Goal: Task Accomplishment & Management: Complete application form

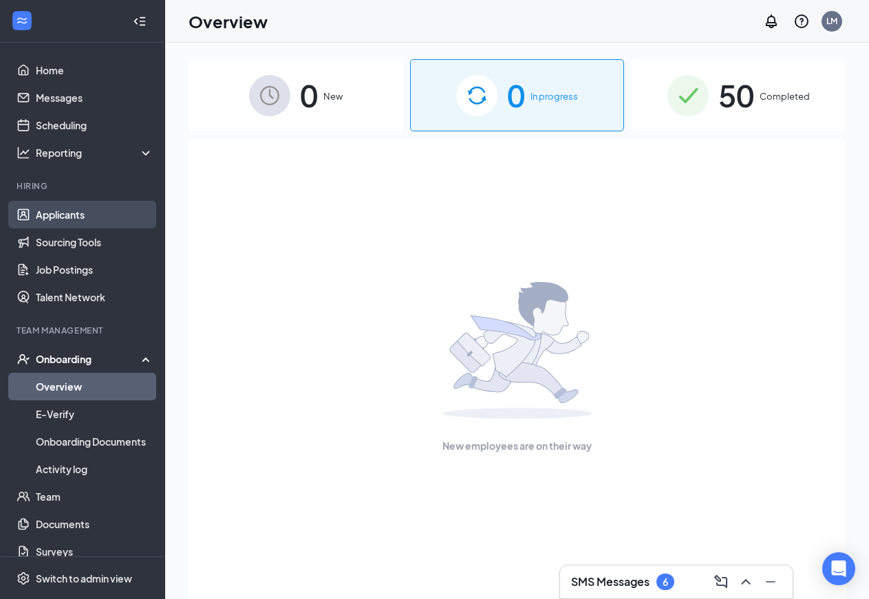
click at [78, 221] on link "Applicants" at bounding box center [95, 215] width 118 height 28
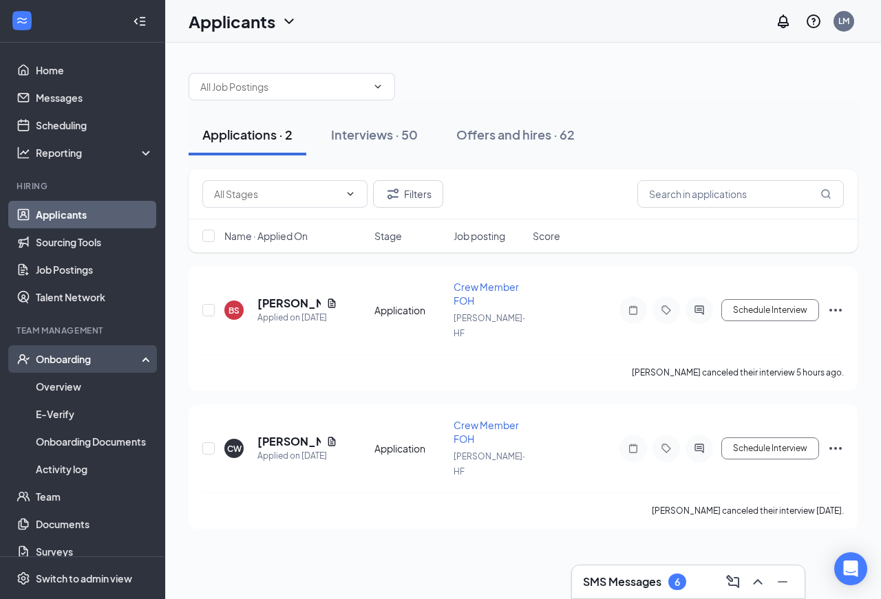
click at [78, 367] on div "Onboarding" at bounding box center [82, 359] width 165 height 28
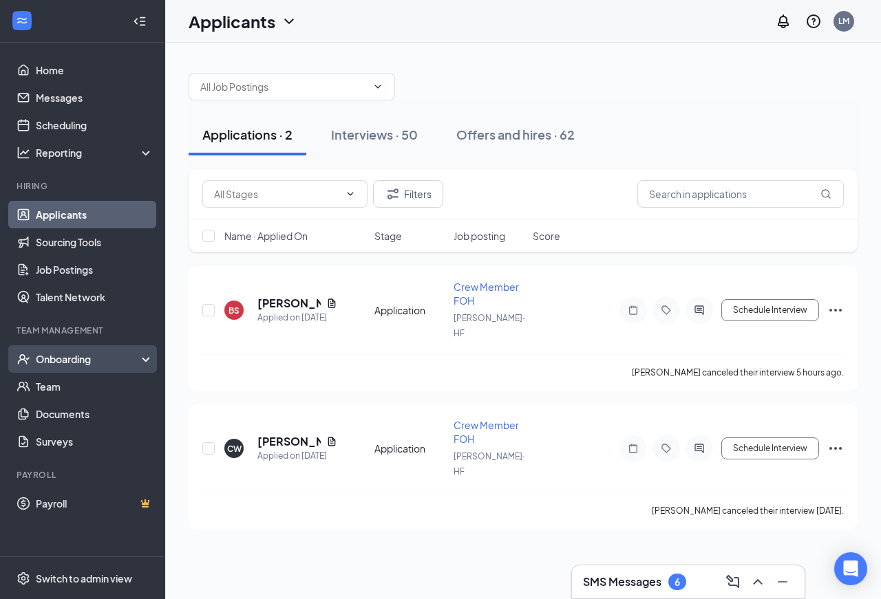
click at [76, 362] on div "Onboarding" at bounding box center [89, 359] width 106 height 14
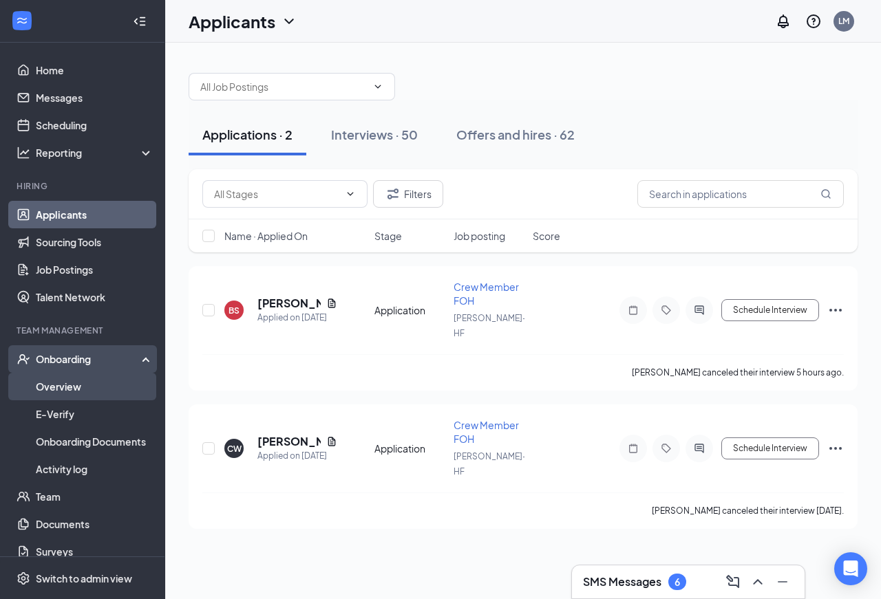
click at [70, 393] on link "Overview" at bounding box center [95, 387] width 118 height 28
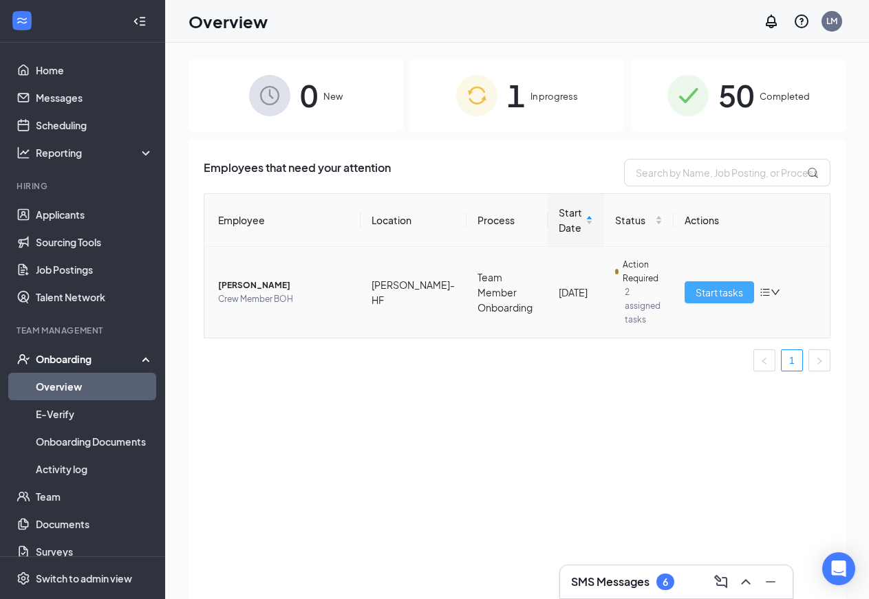
click at [723, 289] on span "Start tasks" at bounding box center [719, 292] width 47 height 15
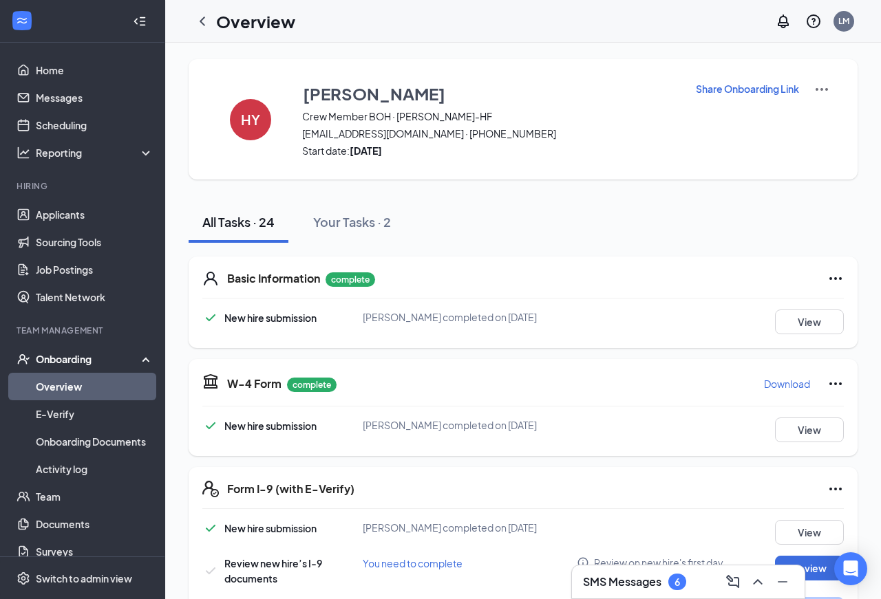
click at [784, 520] on div "New hire submission [PERSON_NAME] completed on [DATE] View Review new hire’s I-…" at bounding box center [522, 576] width 641 height 113
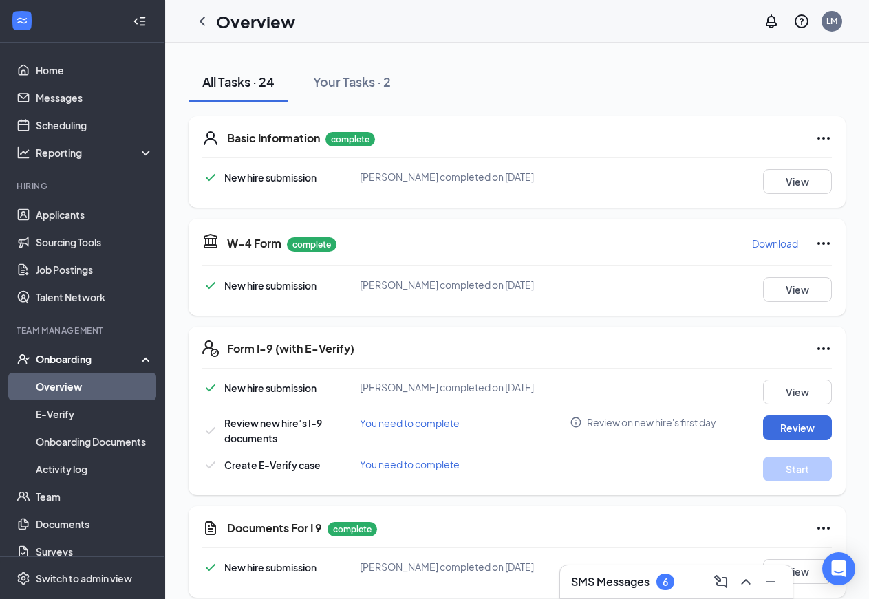
scroll to position [18, 0]
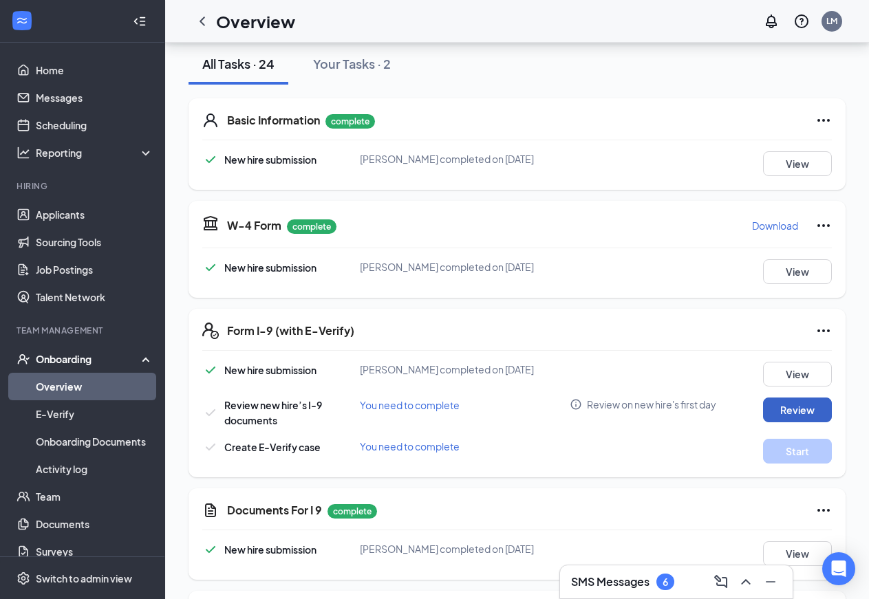
click at [778, 406] on button "Review" at bounding box center [797, 410] width 69 height 25
type input "[DATE]"
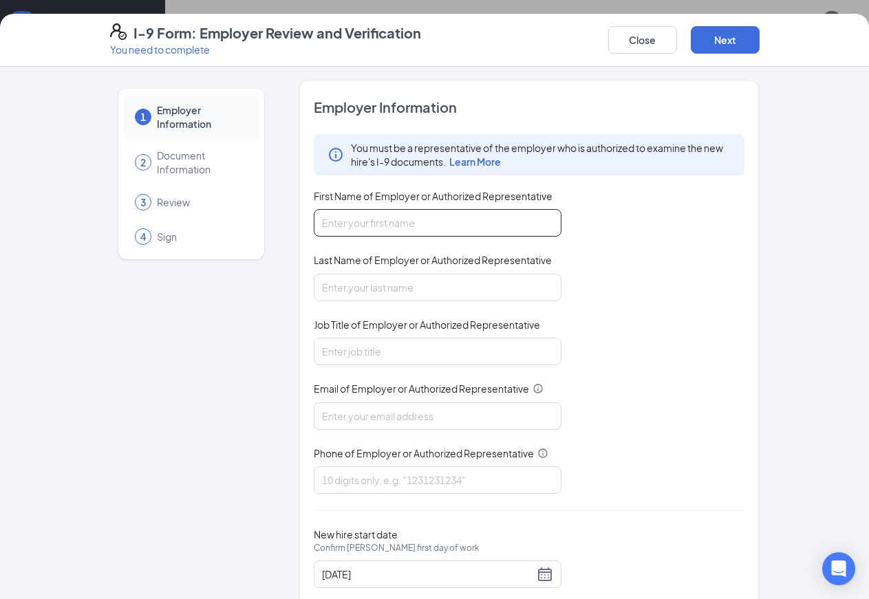
click at [373, 223] on input "First Name of Employer or Authorized Representative" at bounding box center [438, 223] width 248 height 28
type input "[PERSON_NAME]"
click at [591, 308] on div "You must be a representative of the employer who is authorized to examine the n…" at bounding box center [529, 314] width 431 height 360
click at [416, 287] on input "Last Name of Employer or Authorized Representative" at bounding box center [438, 288] width 248 height 28
type input "[PERSON_NAME]"
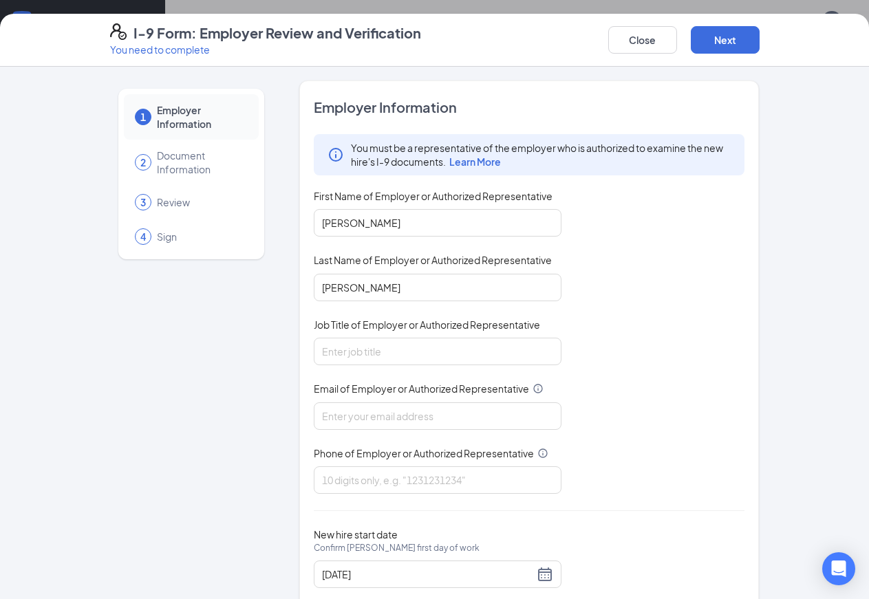
click at [608, 316] on div "You must be a representative of the employer who is authorized to examine the n…" at bounding box center [529, 314] width 431 height 360
click at [410, 352] on input "Job Title of Employer or Authorized Representative" at bounding box center [438, 352] width 248 height 28
type input "GM"
click at [356, 418] on input "Email of Employer or Authorized Representative" at bounding box center [438, 416] width 248 height 28
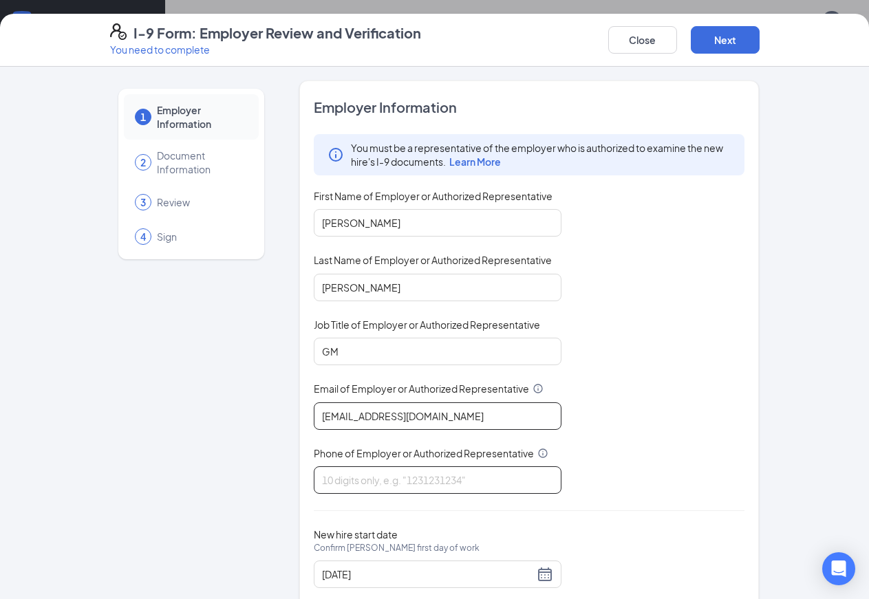
type input "[EMAIL_ADDRESS][DOMAIN_NAME]"
click at [355, 480] on input "Phone of Employer or Authorized Representative" at bounding box center [438, 480] width 248 height 28
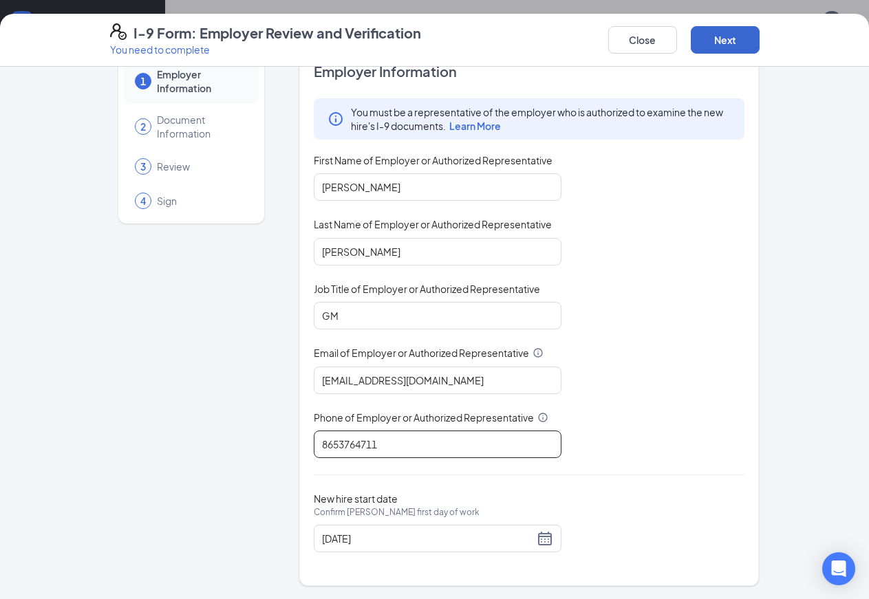
type input "8653764711"
click at [760, 43] on button "Next" at bounding box center [725, 40] width 69 height 28
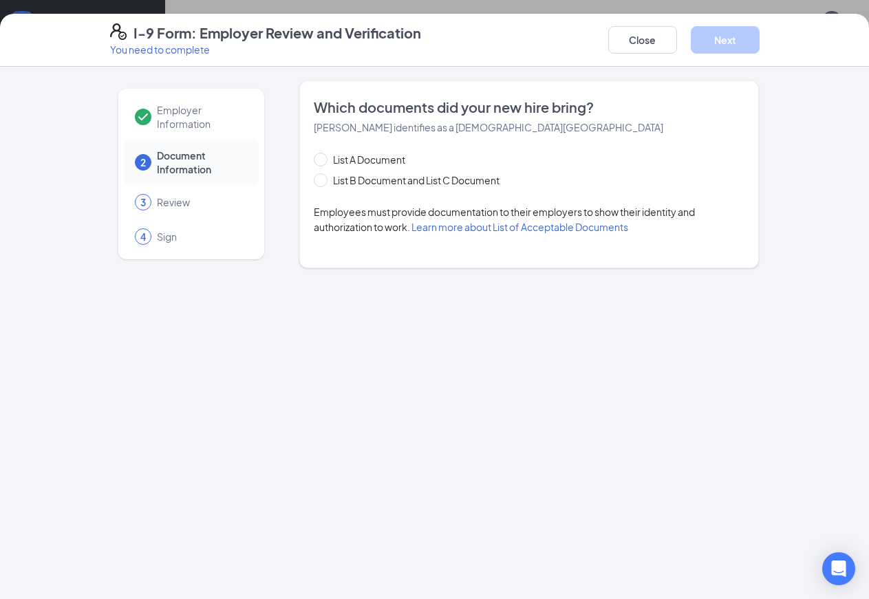
scroll to position [0, 0]
click at [314, 175] on input "List B Document and List C Document" at bounding box center [319, 178] width 10 height 10
radio input "true"
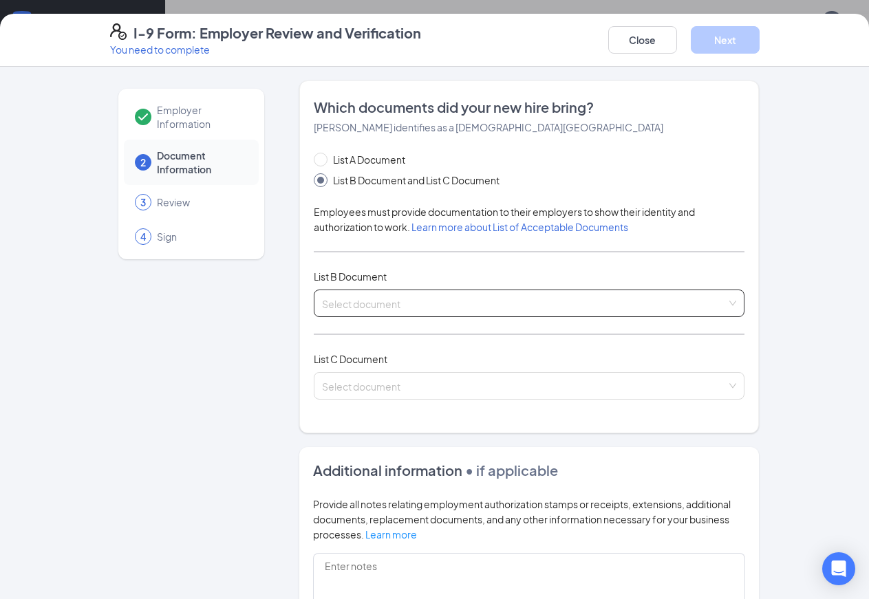
click at [330, 297] on input "search" at bounding box center [524, 300] width 405 height 21
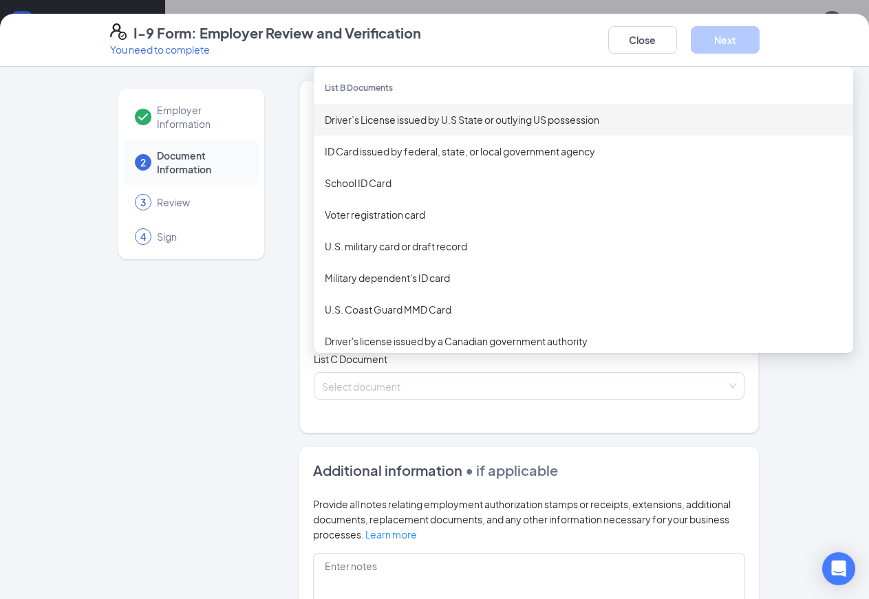
click at [431, 120] on div "Driver’s License issued by U.S State or outlying US possession" at bounding box center [583, 119] width 517 height 15
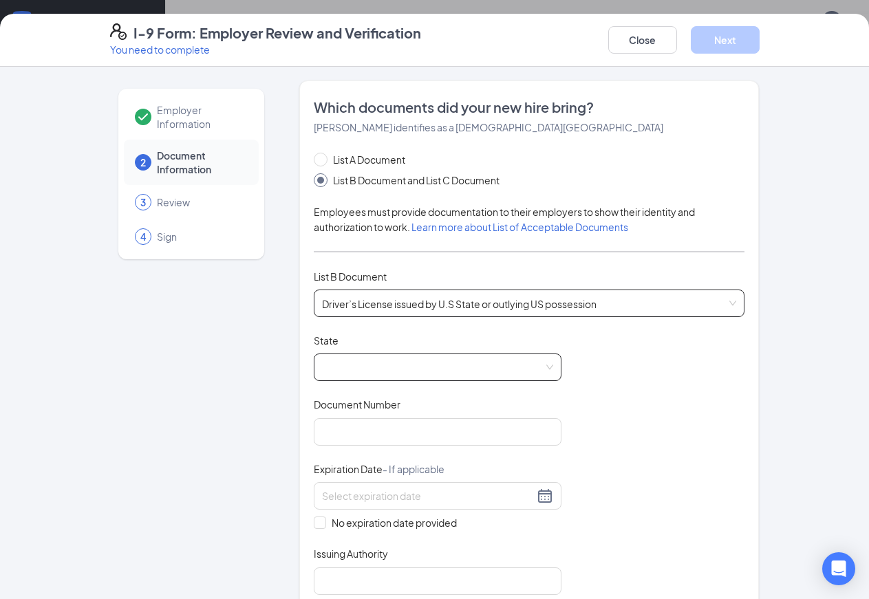
click at [346, 367] on span at bounding box center [437, 367] width 231 height 26
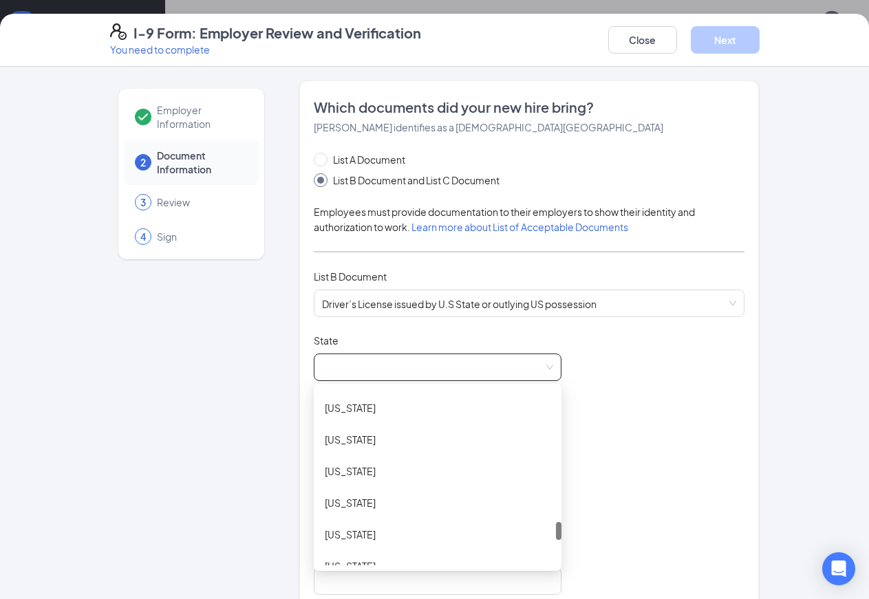
scroll to position [1337, 0]
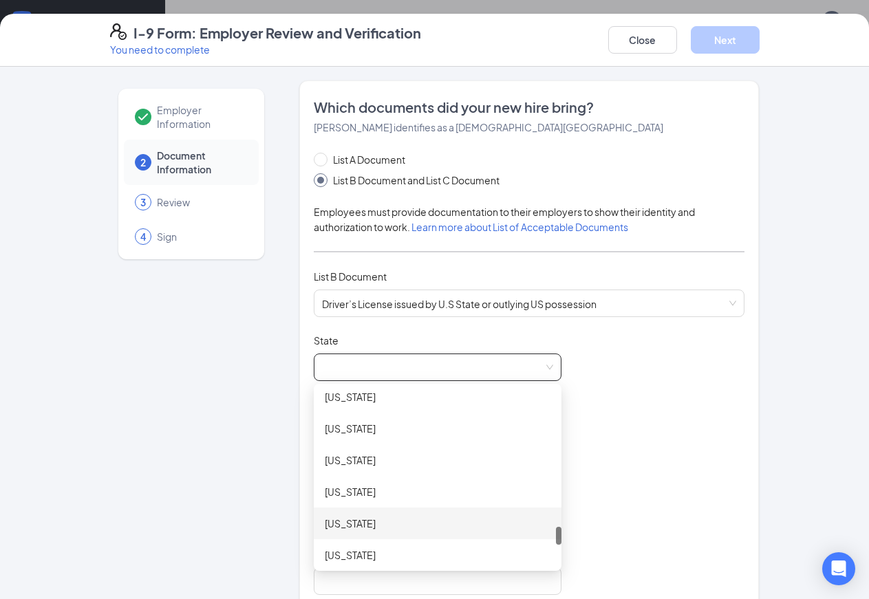
click at [325, 520] on div "[US_STATE]" at bounding box center [438, 523] width 226 height 15
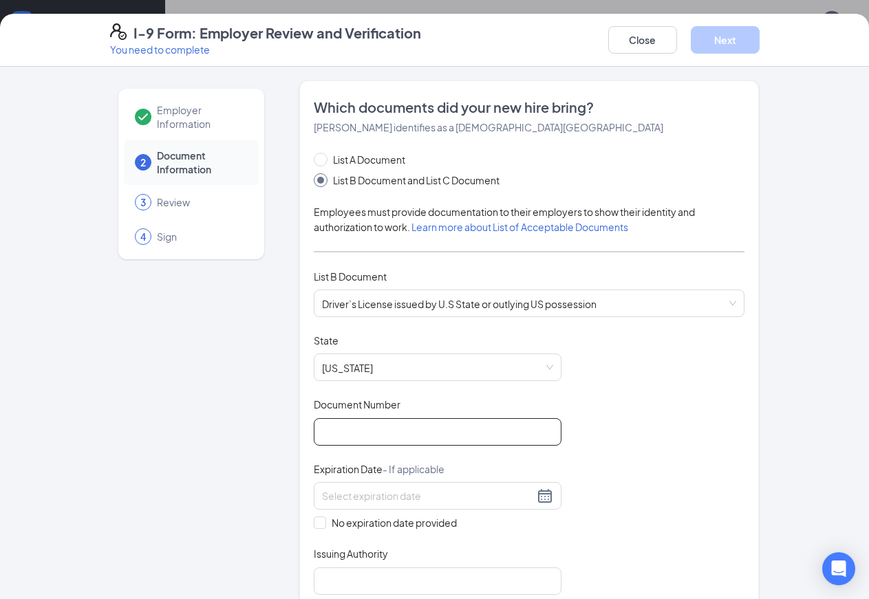
click at [354, 429] on input "Document Number" at bounding box center [438, 432] width 248 height 28
type input "142103605"
click at [322, 496] on input at bounding box center [428, 495] width 212 height 15
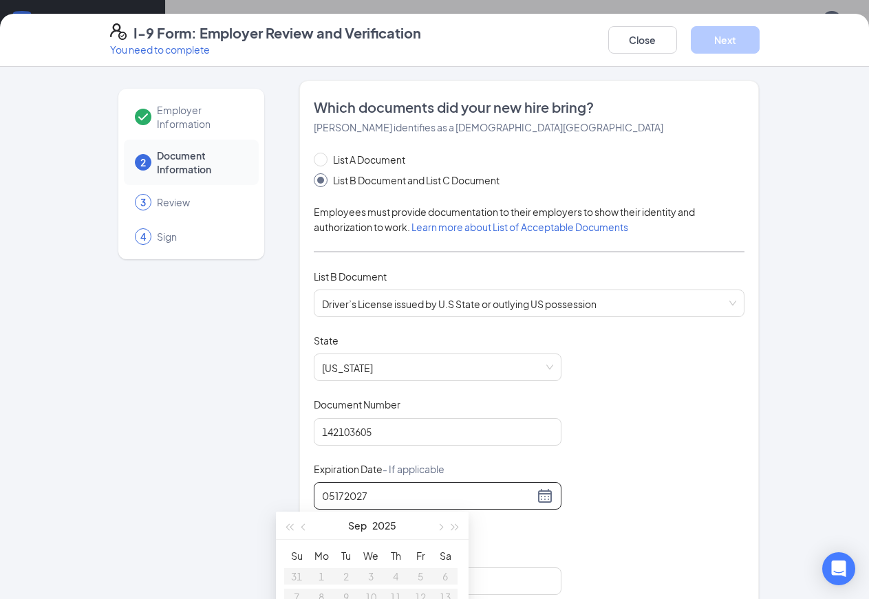
scroll to position [149, 0]
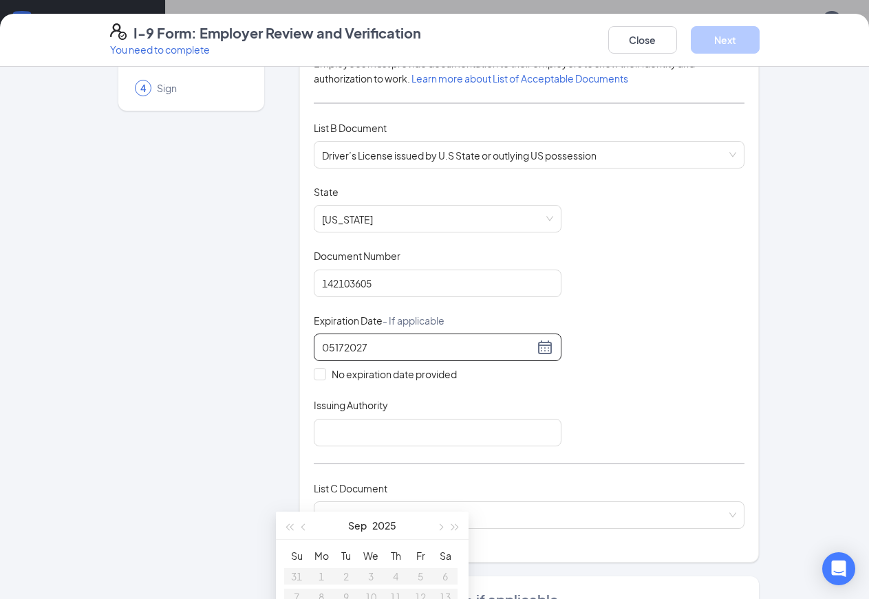
click at [361, 349] on input "05172027" at bounding box center [428, 347] width 212 height 15
drag, startPoint x: 406, startPoint y: 528, endPoint x: 435, endPoint y: 429, distance: 102.5
click at [435, 429] on body "Home Messages Scheduling Reporting Hiring Applicants Sourcing Tools Job Posting…" at bounding box center [434, 159] width 869 height 599
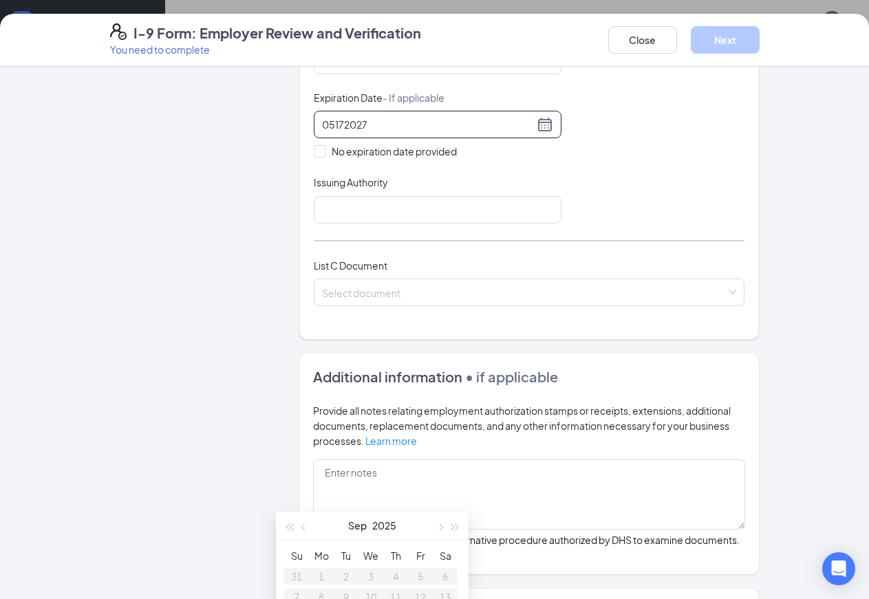
scroll to position [223, 0]
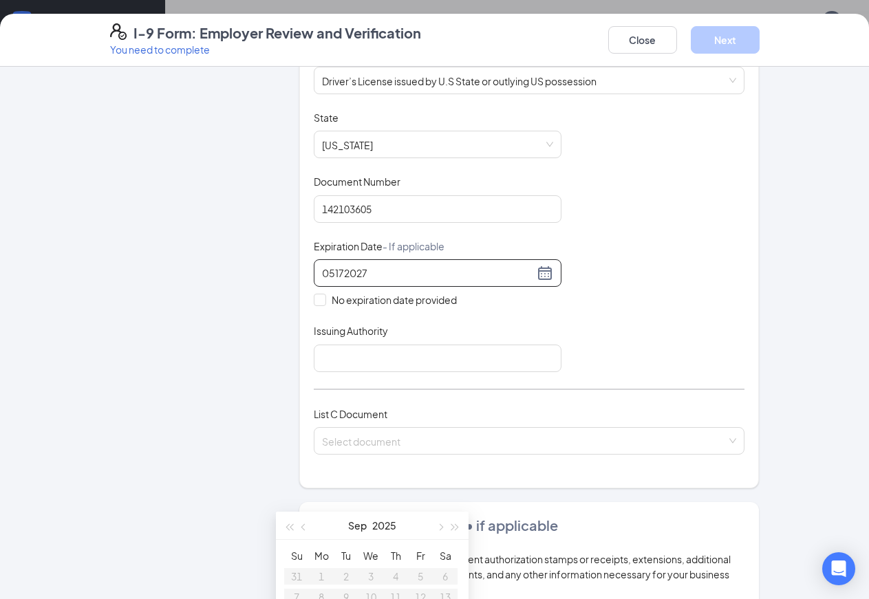
click at [505, 273] on div "05172027" at bounding box center [437, 273] width 231 height 17
click at [322, 275] on input "05172027" at bounding box center [428, 273] width 212 height 15
click at [322, 275] on input "05/172027" at bounding box center [428, 273] width 212 height 15
click at [370, 273] on input "[DATE]" at bounding box center [428, 273] width 212 height 15
type input "0"
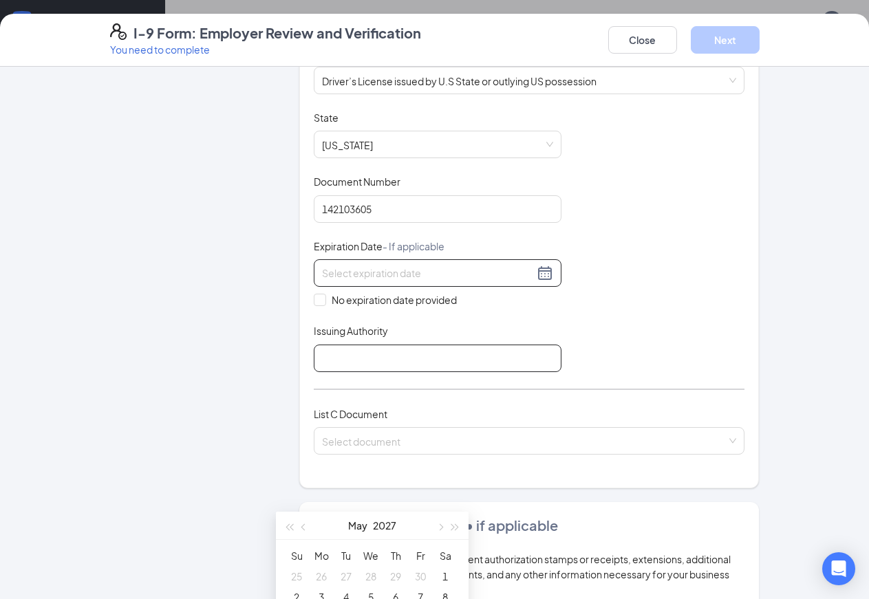
click at [361, 352] on input "Issuing Authority" at bounding box center [438, 359] width 248 height 28
type input "[DATE]"
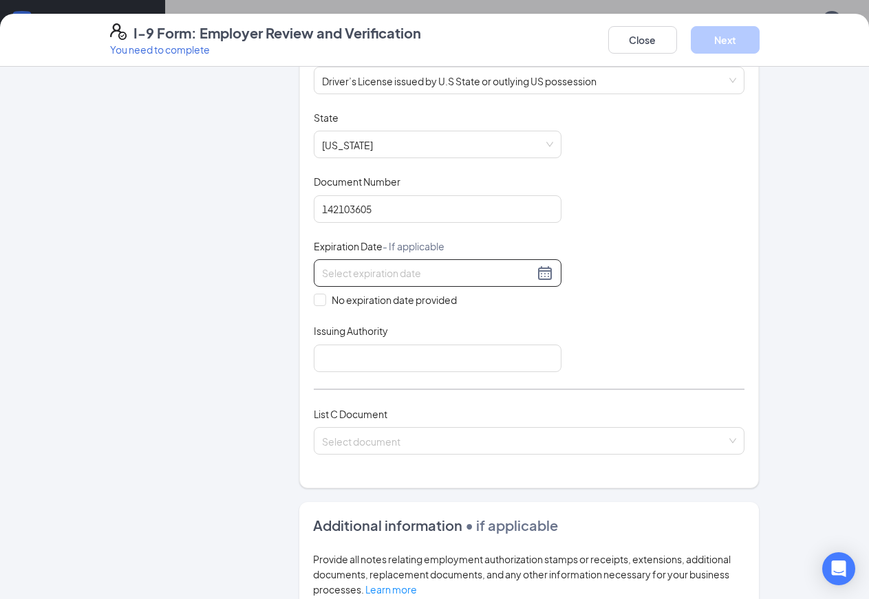
click at [322, 272] on input at bounding box center [428, 273] width 212 height 15
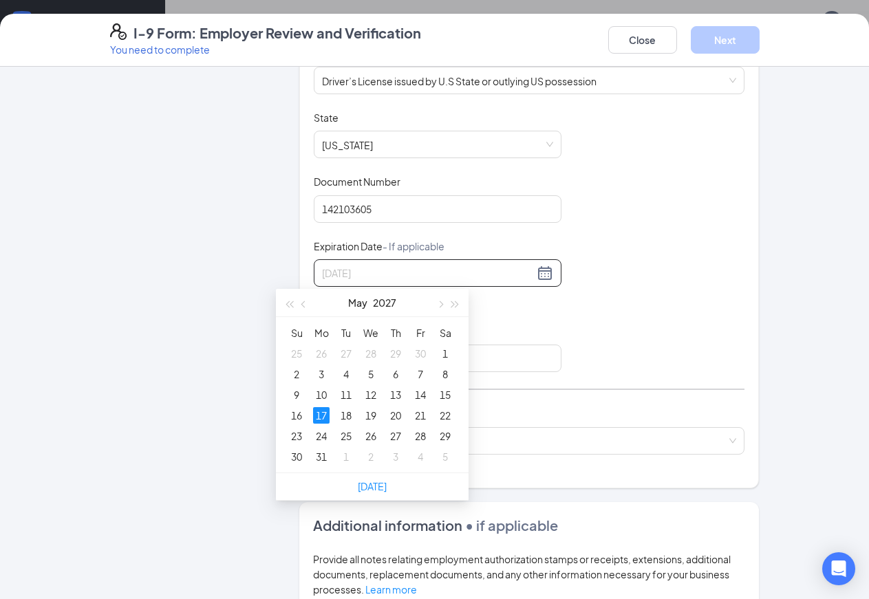
click at [317, 416] on div "17" at bounding box center [321, 415] width 17 height 17
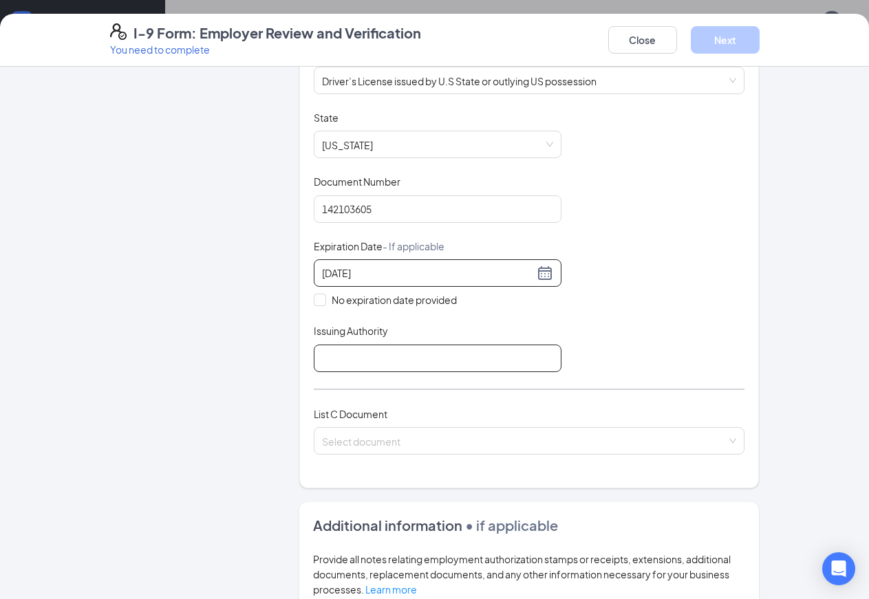
type input "[DATE]"
click at [315, 365] on input "Issuing Authority" at bounding box center [438, 359] width 248 height 28
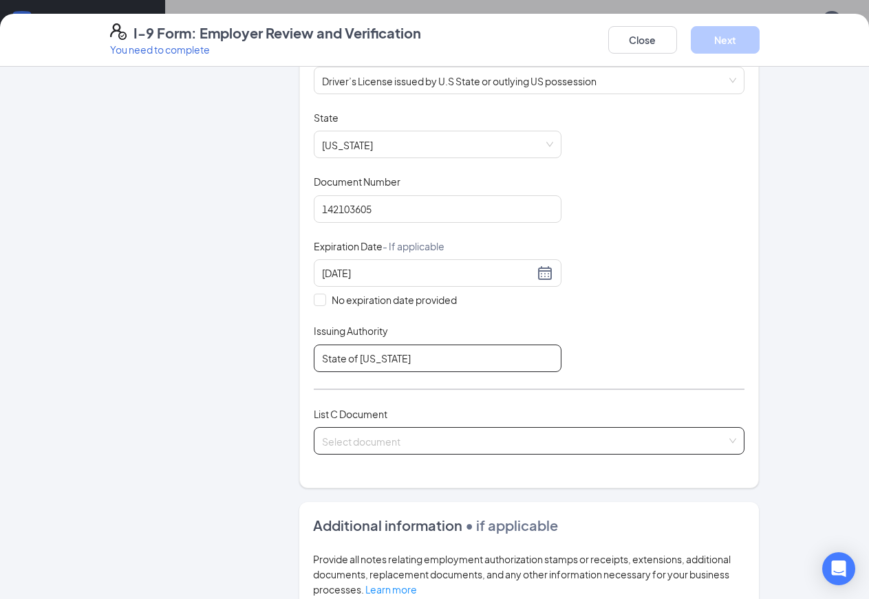
type input "State of [US_STATE]"
click at [358, 441] on input "search" at bounding box center [524, 438] width 405 height 21
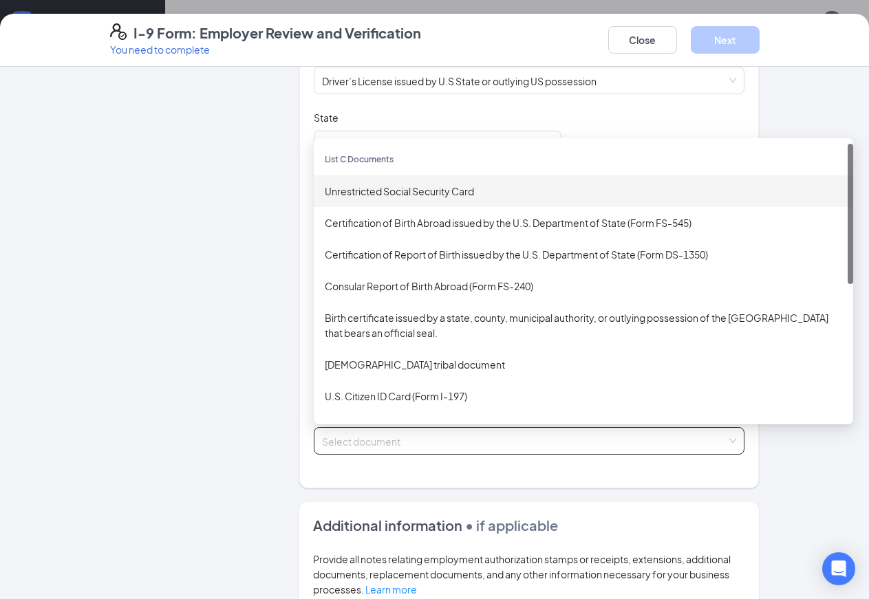
click at [396, 192] on div "Unrestricted Social Security Card" at bounding box center [583, 191] width 517 height 15
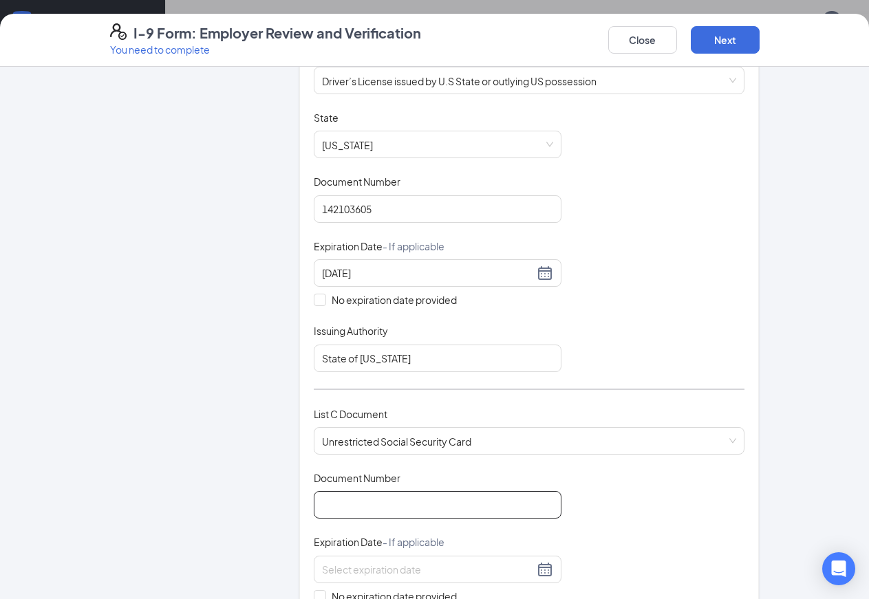
click at [376, 499] on input "Document Number" at bounding box center [438, 505] width 248 height 28
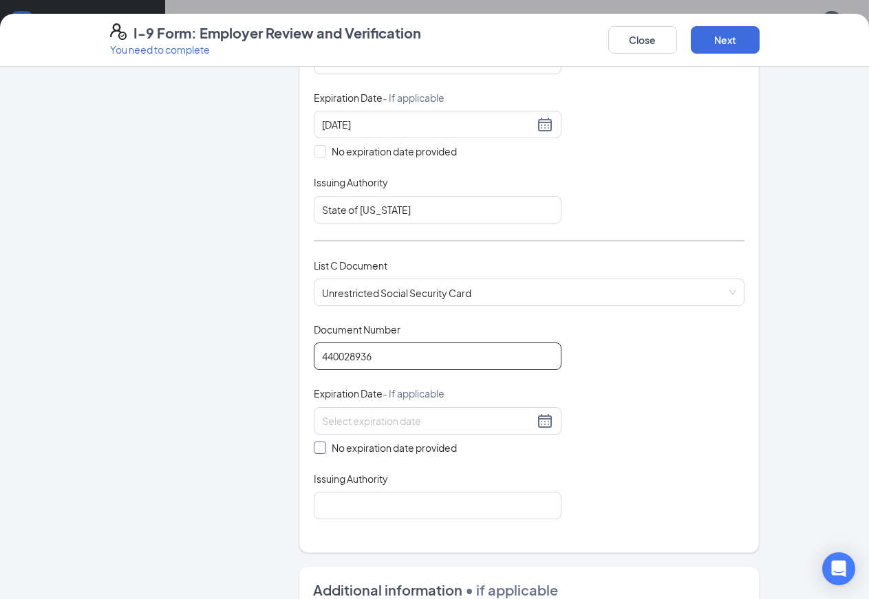
type input "440028936"
click at [314, 447] on input "No expiration date provided" at bounding box center [319, 447] width 10 height 10
checkbox input "true"
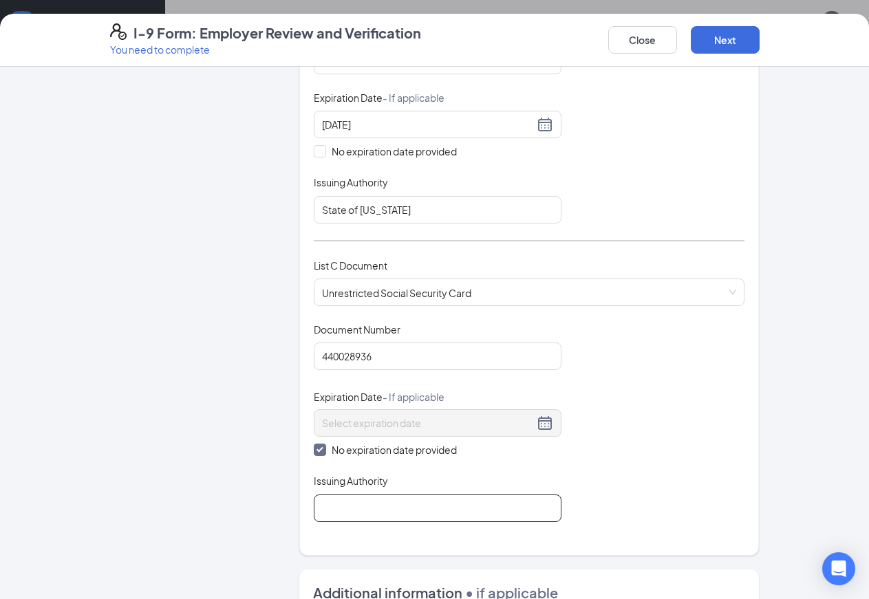
click at [326, 511] on input "Issuing Authority" at bounding box center [438, 509] width 248 height 28
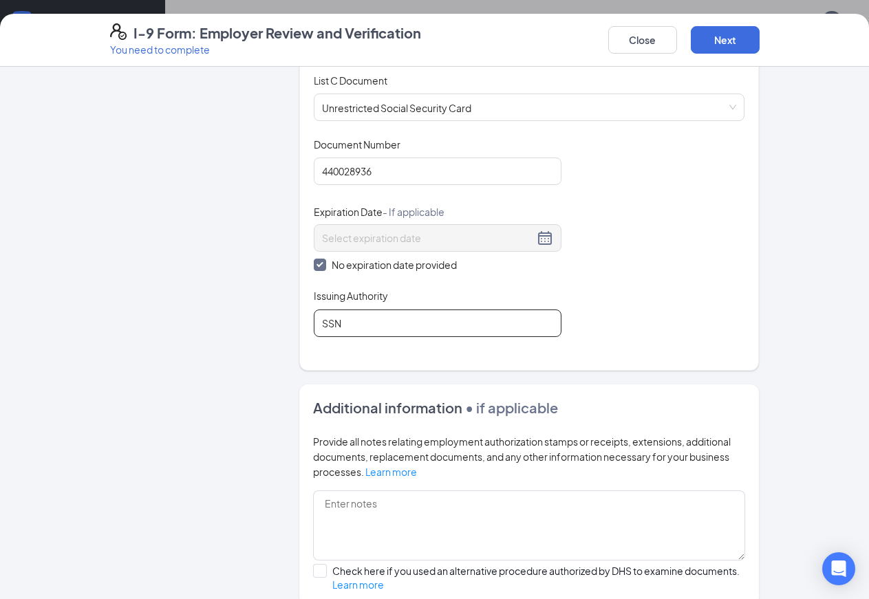
scroll to position [594, 0]
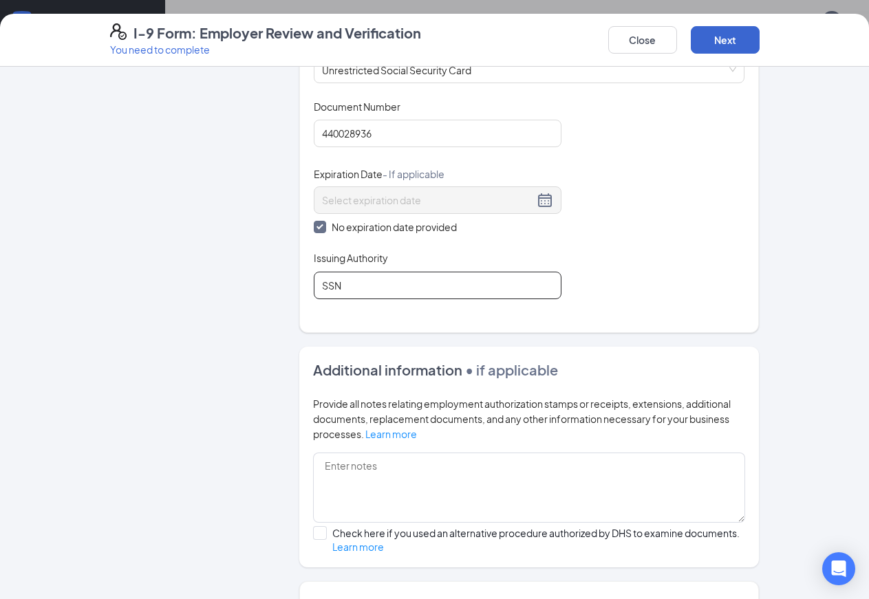
type input "SSN"
click at [760, 42] on button "Next" at bounding box center [725, 40] width 69 height 28
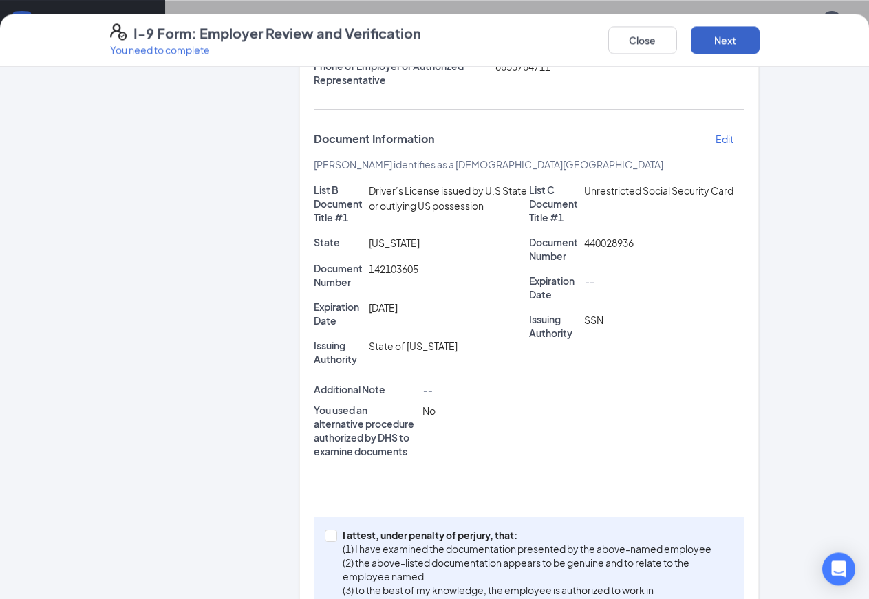
scroll to position [281, 0]
click at [325, 530] on input "I attest, under penalty of [PERSON_NAME], that: (1) I have examined the documen…" at bounding box center [330, 535] width 10 height 10
checkbox input "true"
click at [760, 42] on button "Next" at bounding box center [725, 40] width 69 height 28
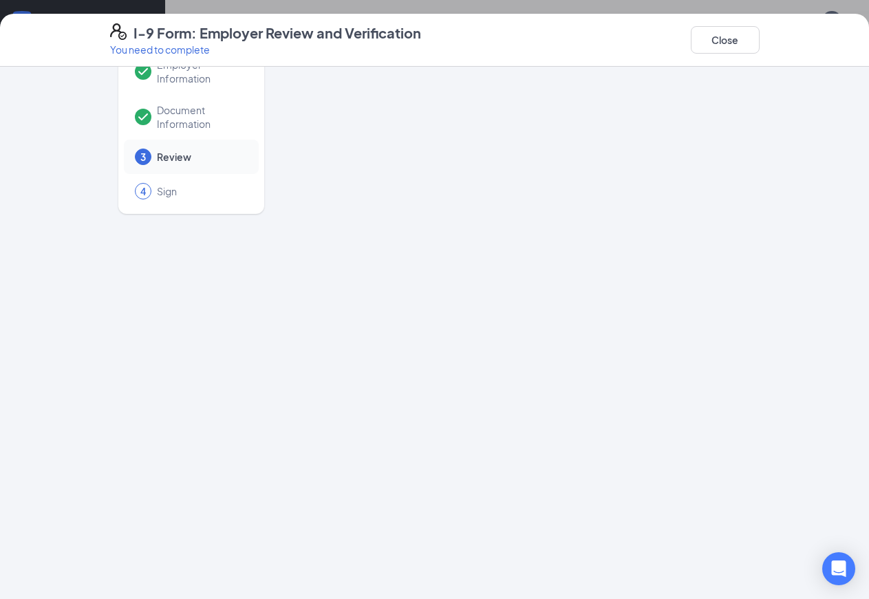
scroll to position [0, 0]
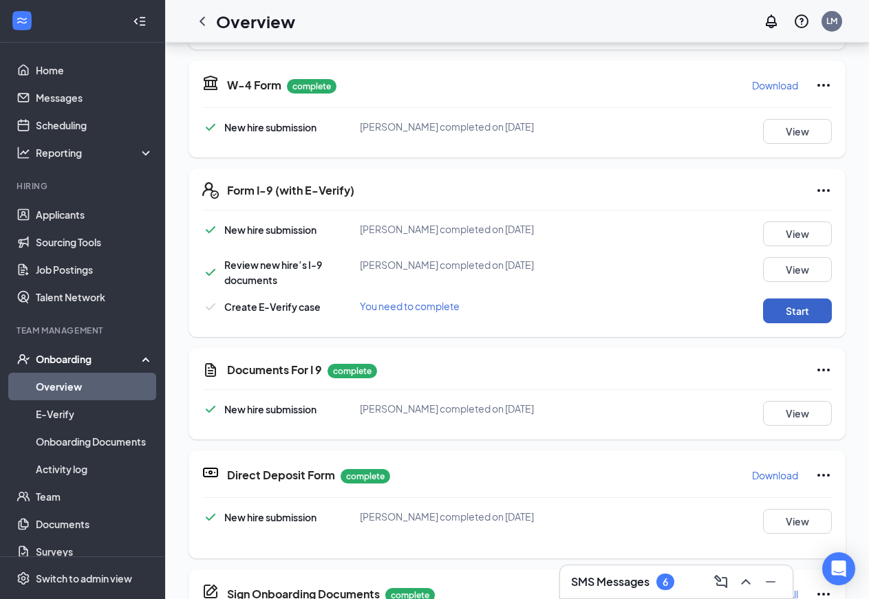
click at [802, 312] on button "Start" at bounding box center [797, 311] width 69 height 25
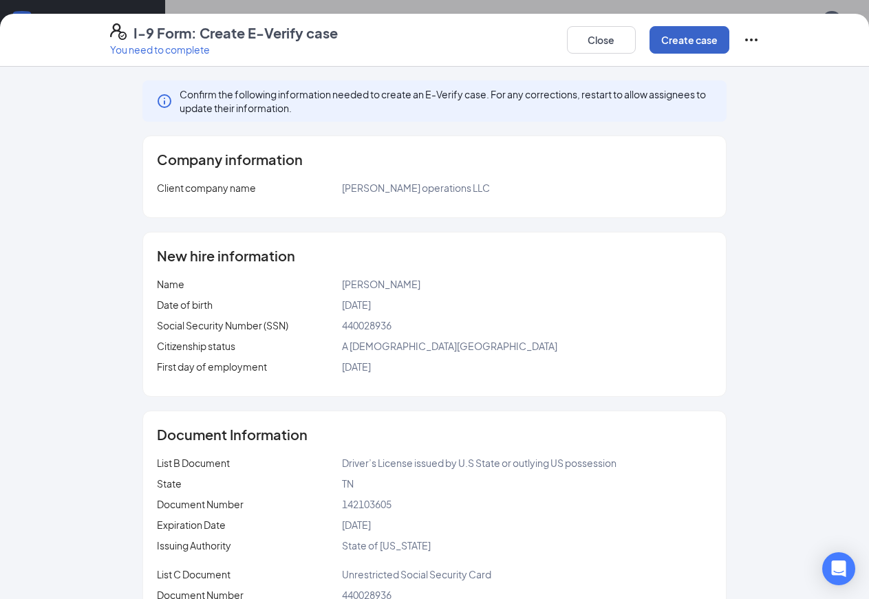
click at [729, 43] on button "Create case" at bounding box center [689, 40] width 80 height 28
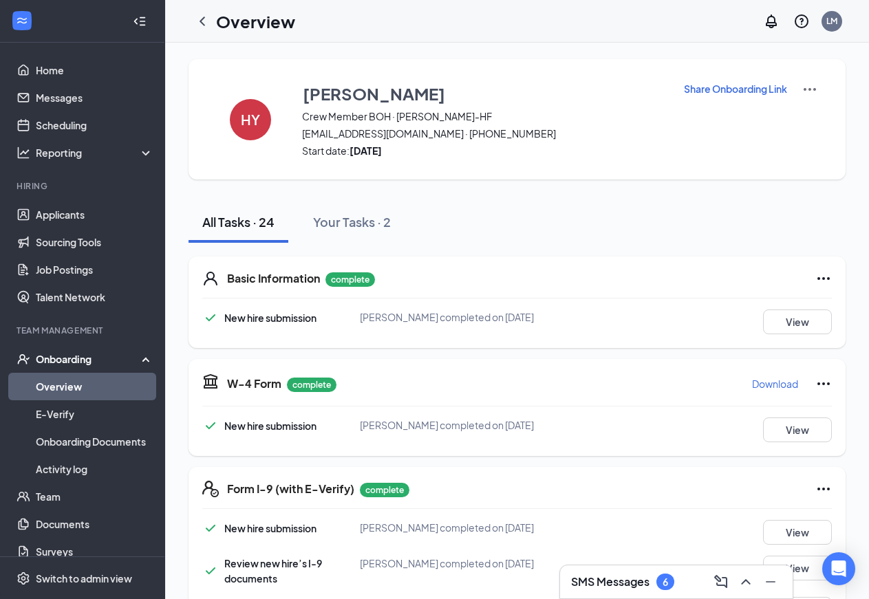
click at [244, 26] on h1 "Overview" at bounding box center [255, 21] width 79 height 23
click at [200, 20] on icon "ChevronLeft" at bounding box center [202, 21] width 17 height 17
